Goal: Transaction & Acquisition: Purchase product/service

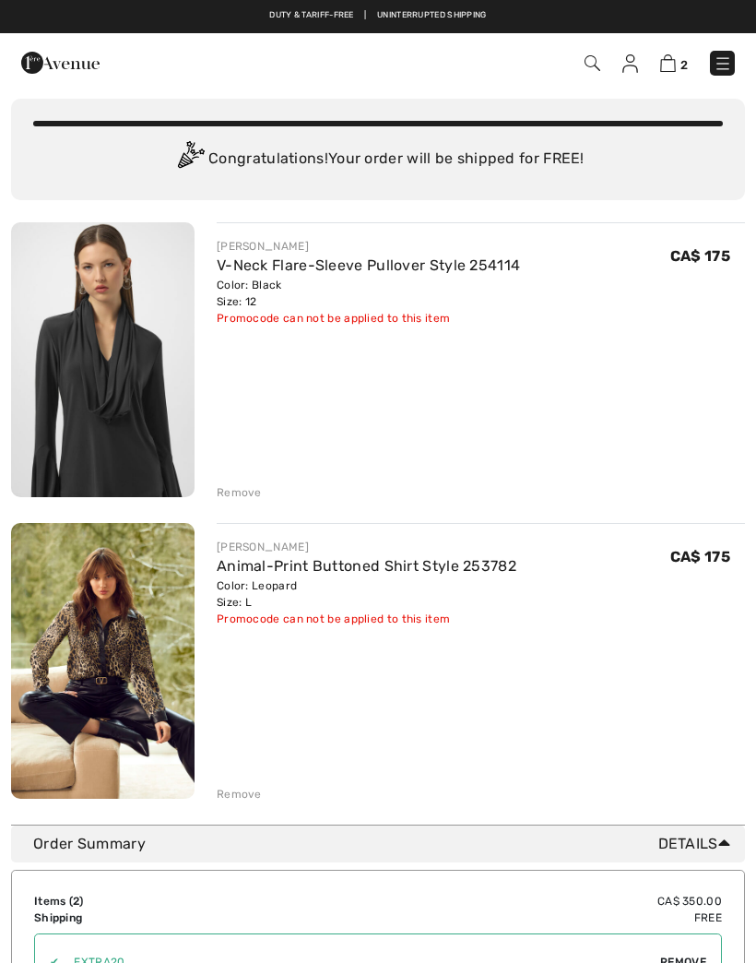
scroll to position [13, 0]
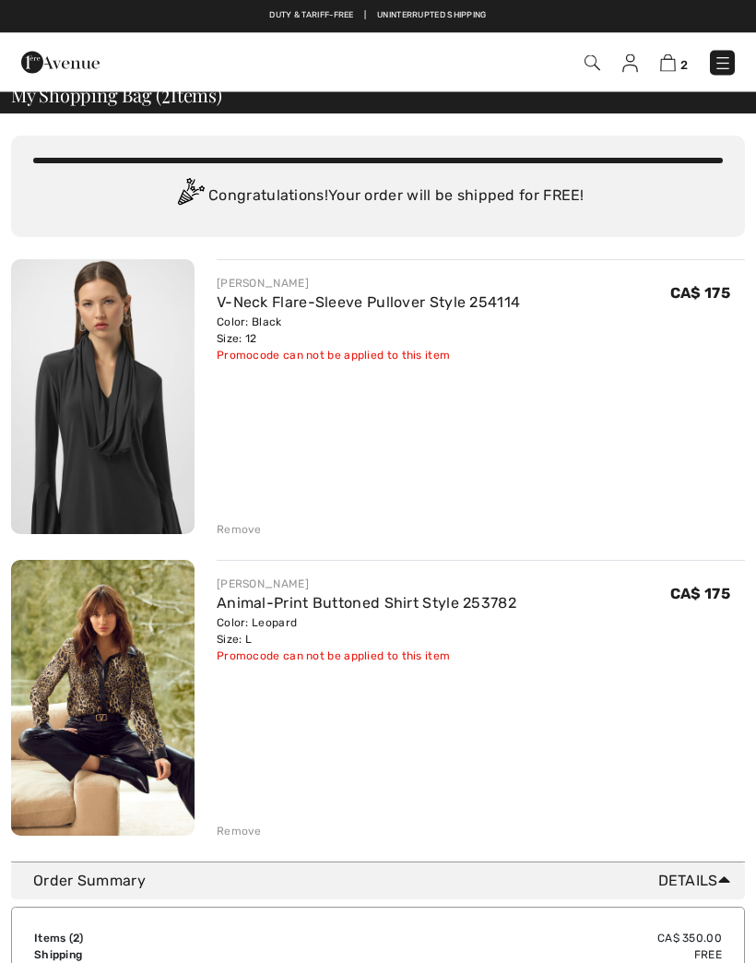
click at [288, 298] on link "V-Neck Flare-Sleeve Pullover Style 254114" at bounding box center [368, 303] width 303 height 18
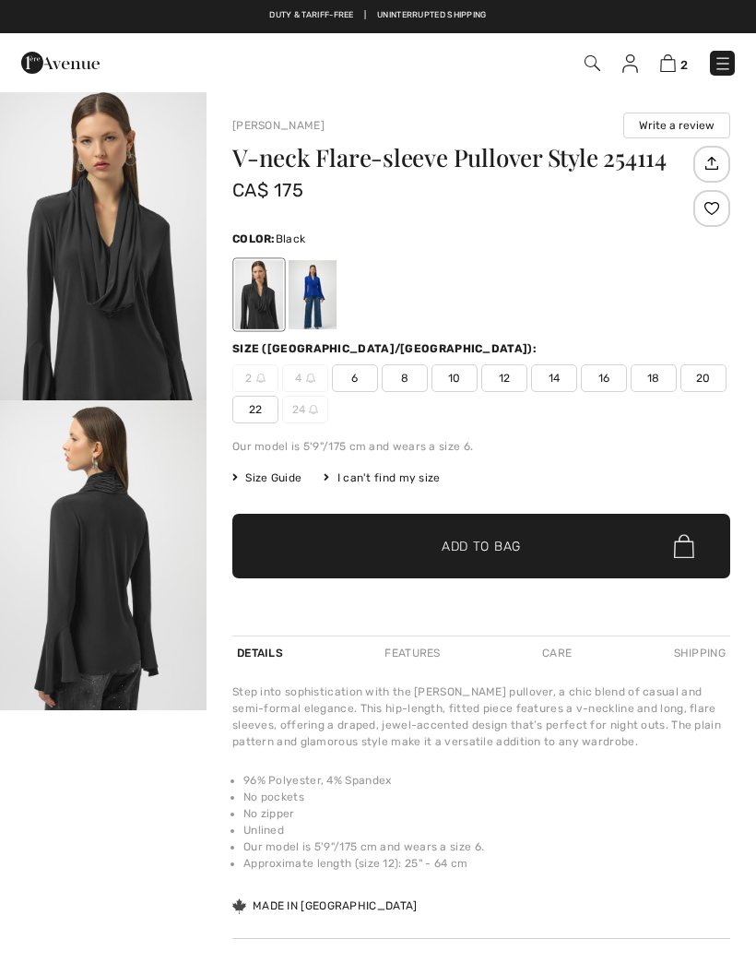
checkbox input "true"
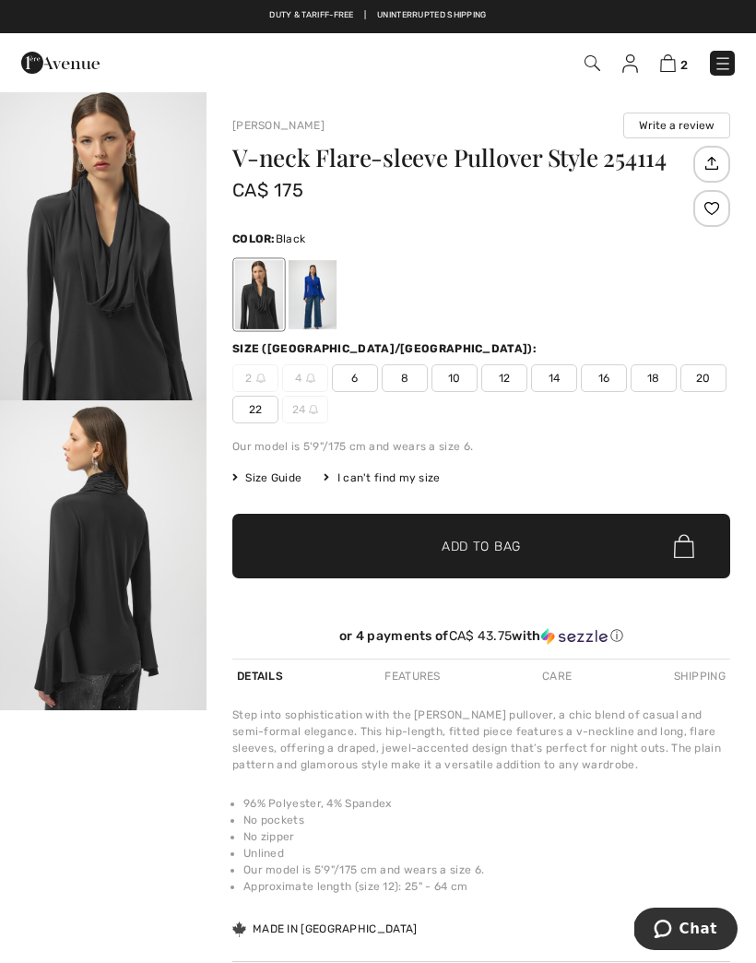
click at [155, 328] on img "1 / 2" at bounding box center [103, 245] width 207 height 310
click at [324, 300] on div at bounding box center [313, 294] width 48 height 69
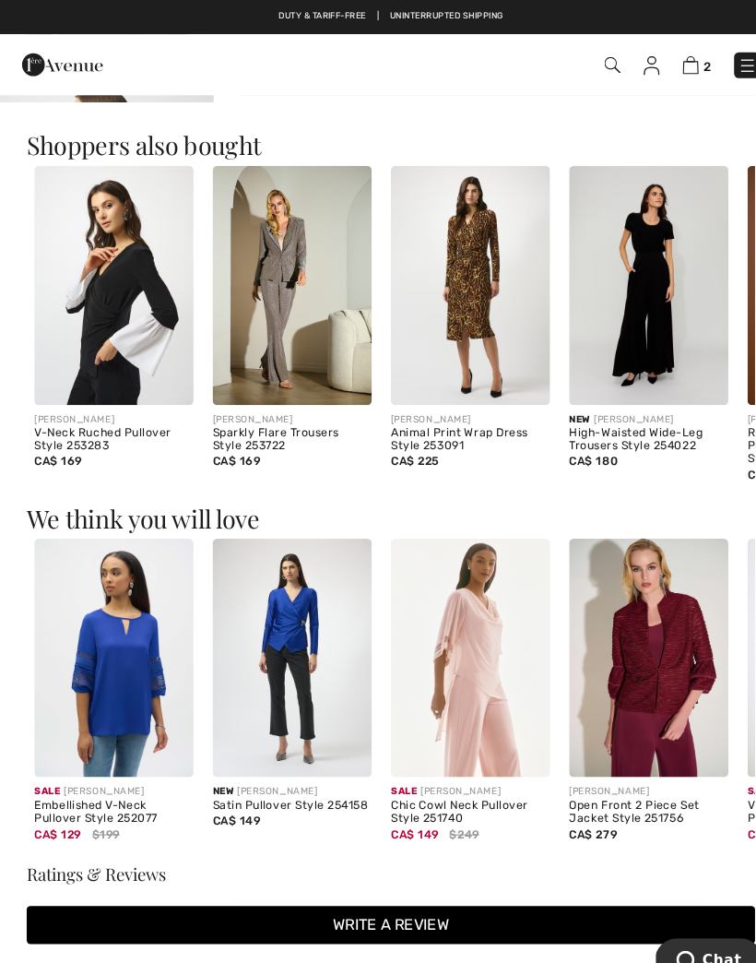
scroll to position [944, 0]
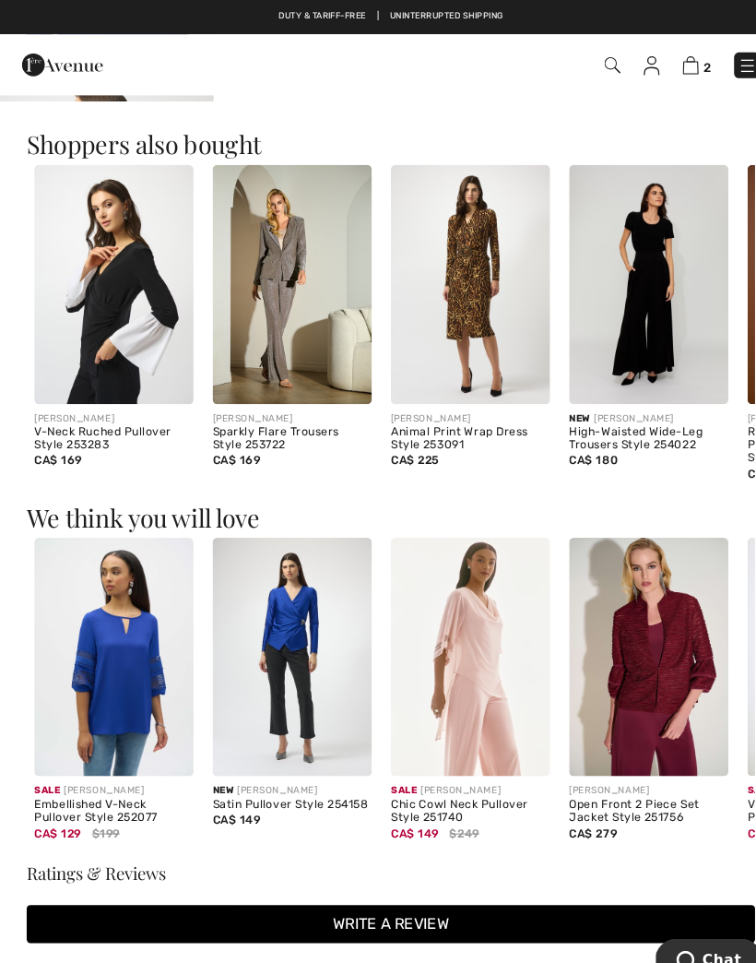
click at [462, 611] on img at bounding box center [455, 636] width 154 height 232
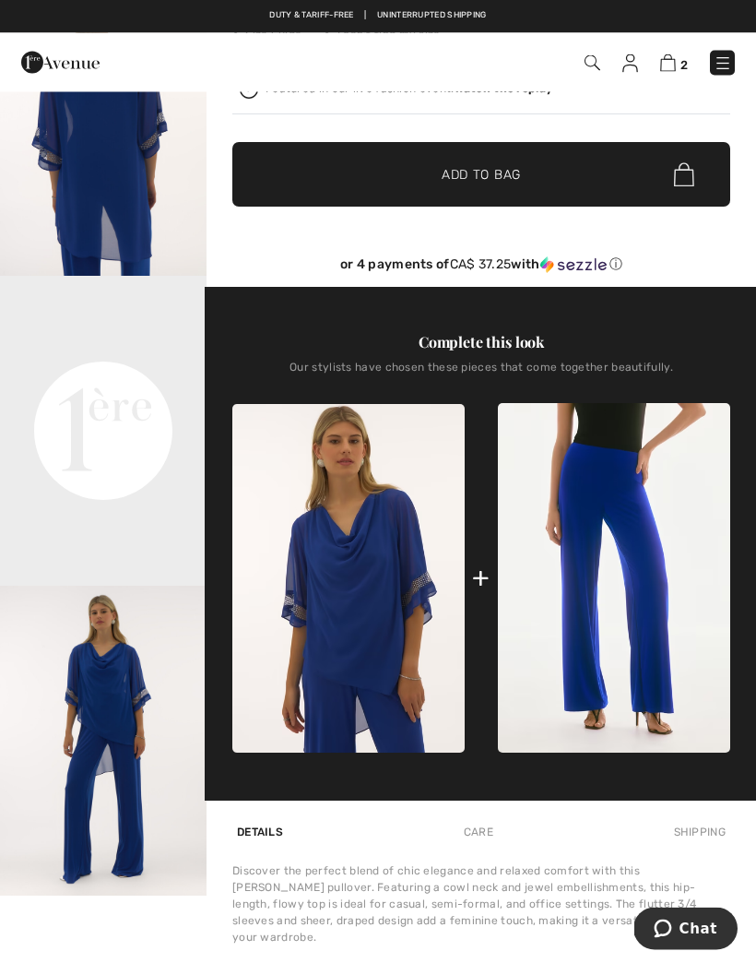
scroll to position [434, 0]
click at [134, 379] on video "Your browser does not support the video tag." at bounding box center [103, 327] width 207 height 103
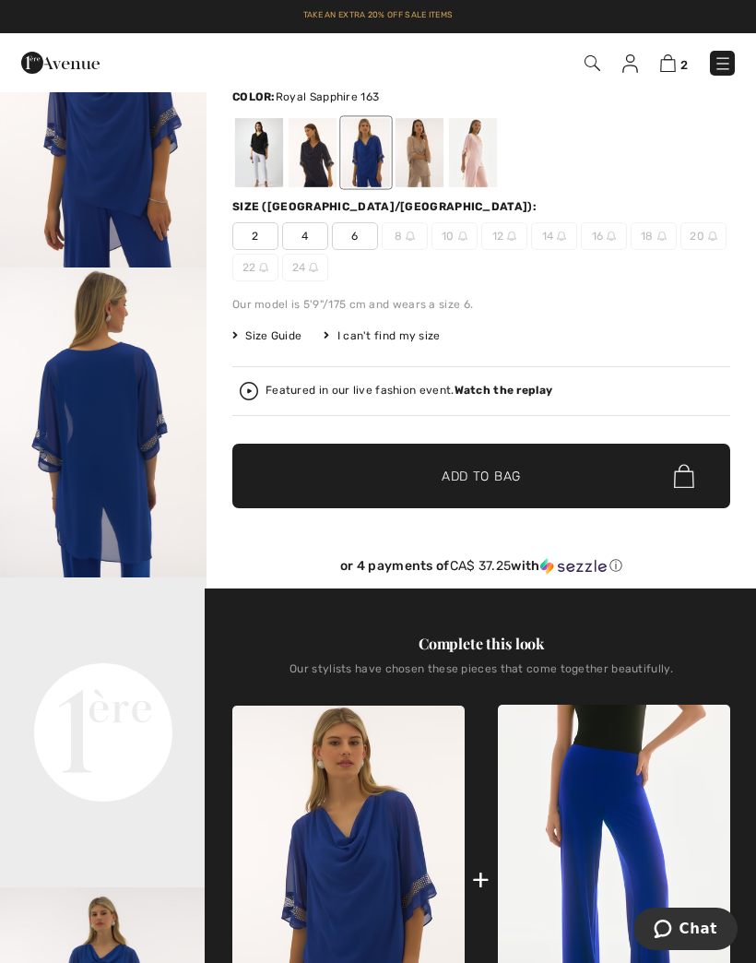
scroll to position [0, 0]
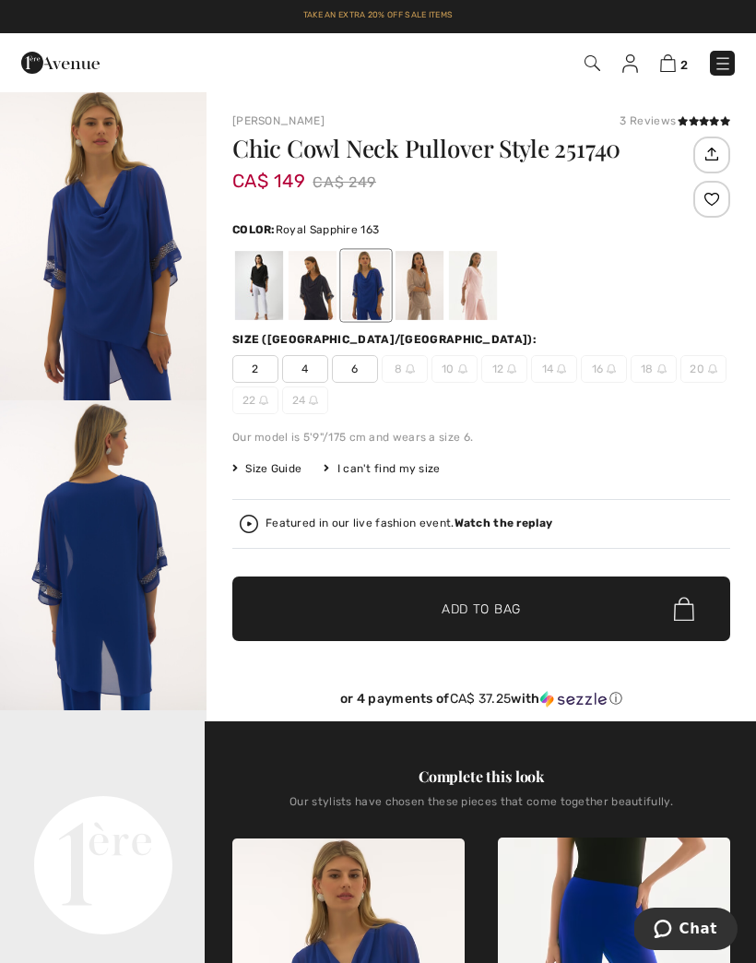
click at [151, 363] on img "1 / 3" at bounding box center [103, 245] width 207 height 310
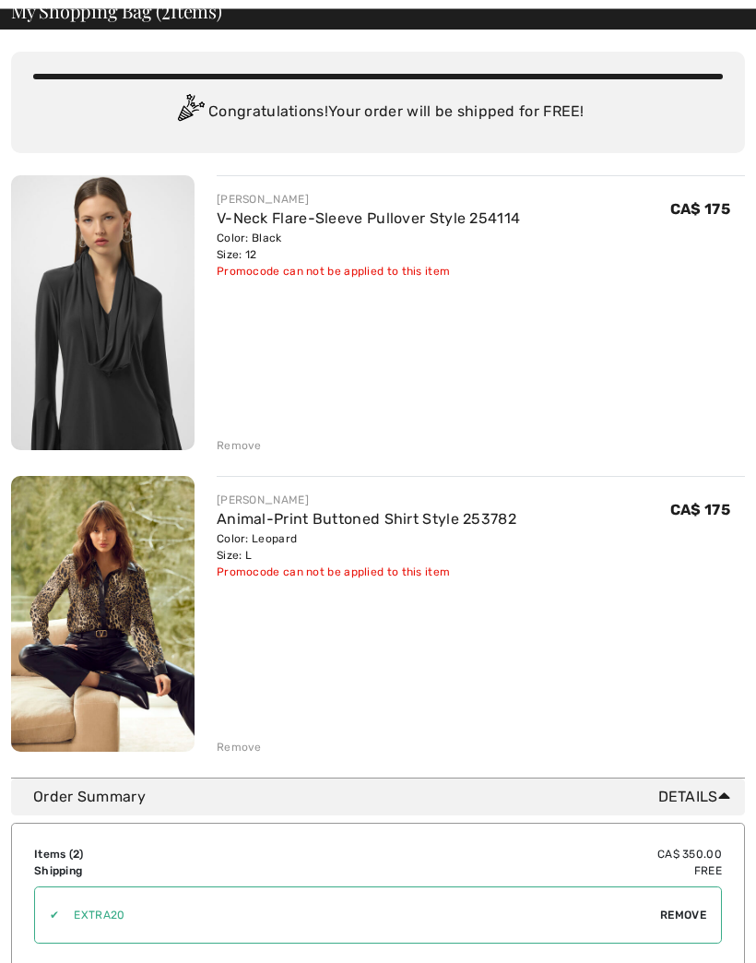
scroll to position [98, 0]
click at [246, 438] on div "Remove" at bounding box center [239, 445] width 45 height 17
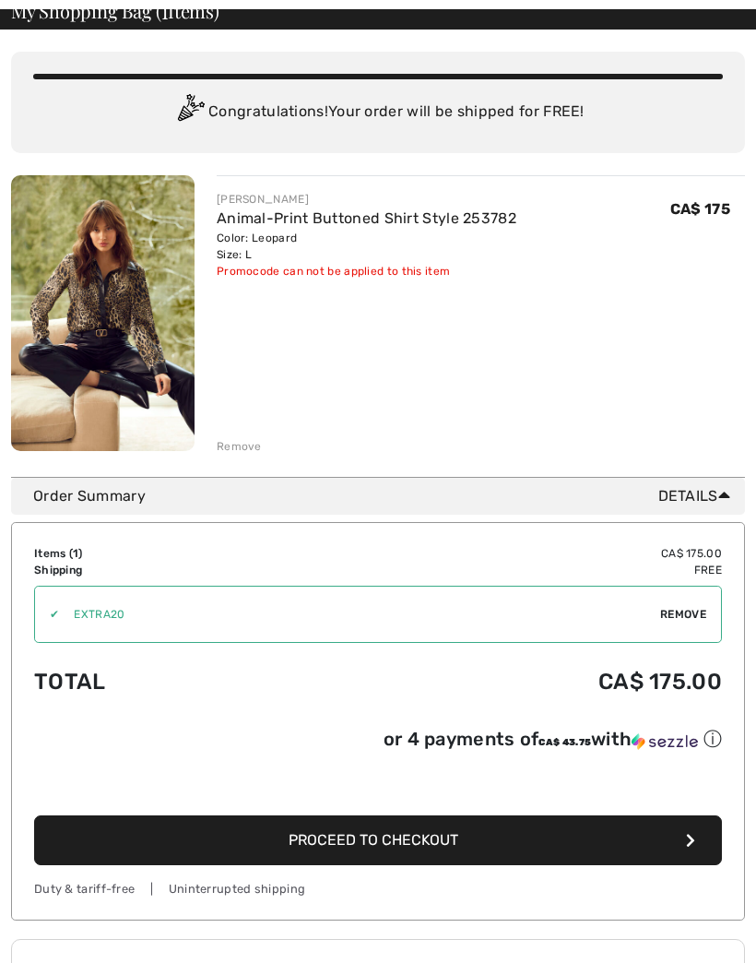
click at [168, 363] on img at bounding box center [103, 313] width 184 height 276
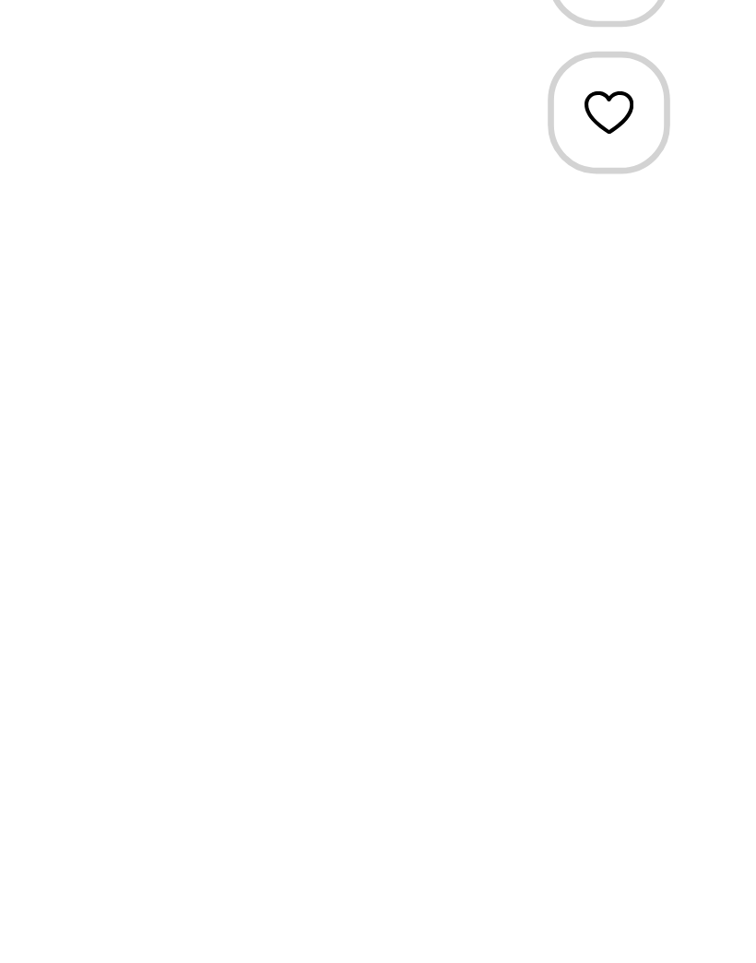
scroll to position [165, 0]
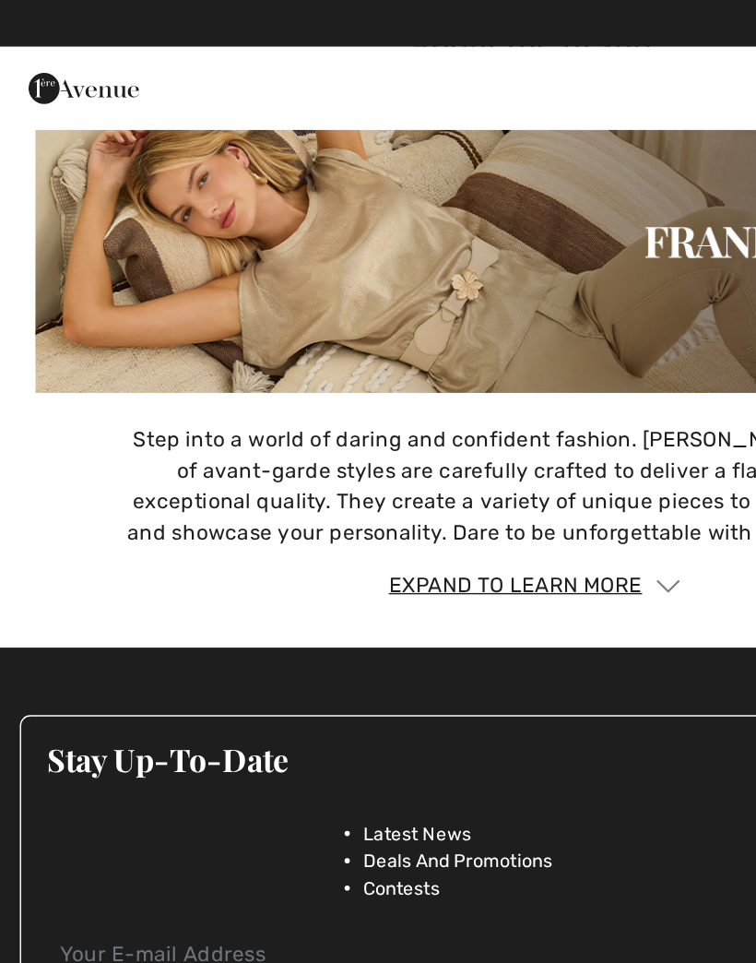
scroll to position [2966, 0]
